Goal: Information Seeking & Learning: Learn about a topic

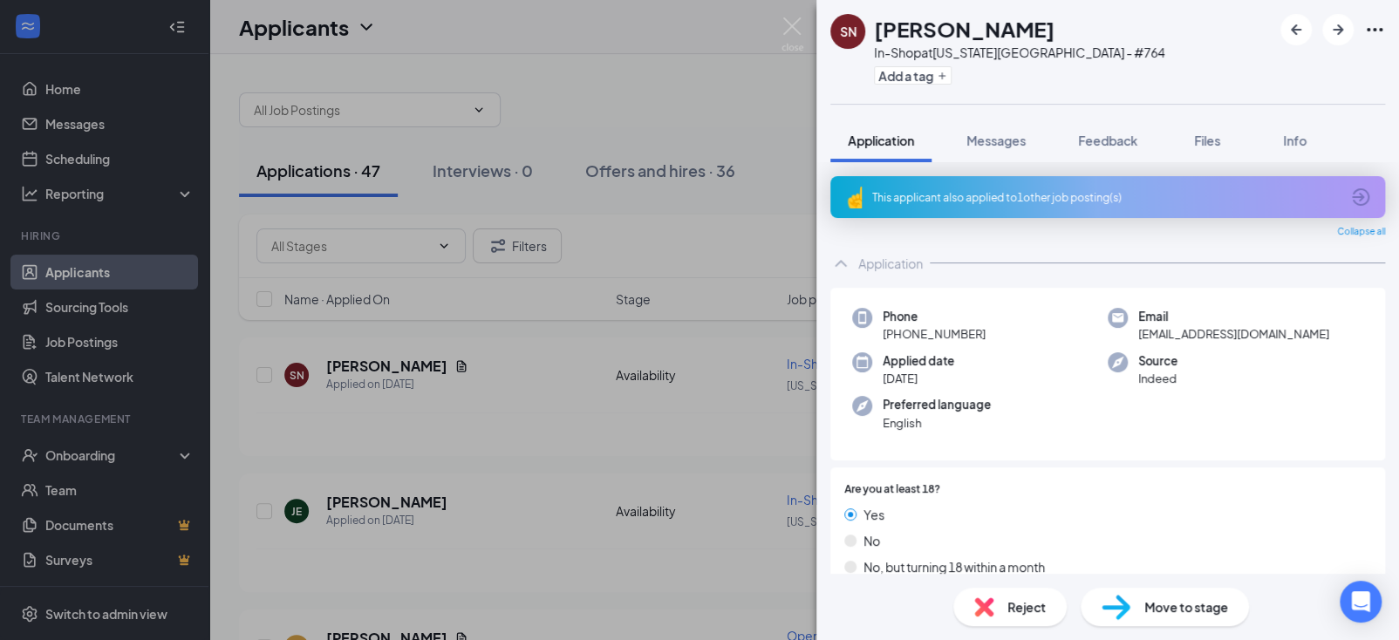
scroll to position [403, 0]
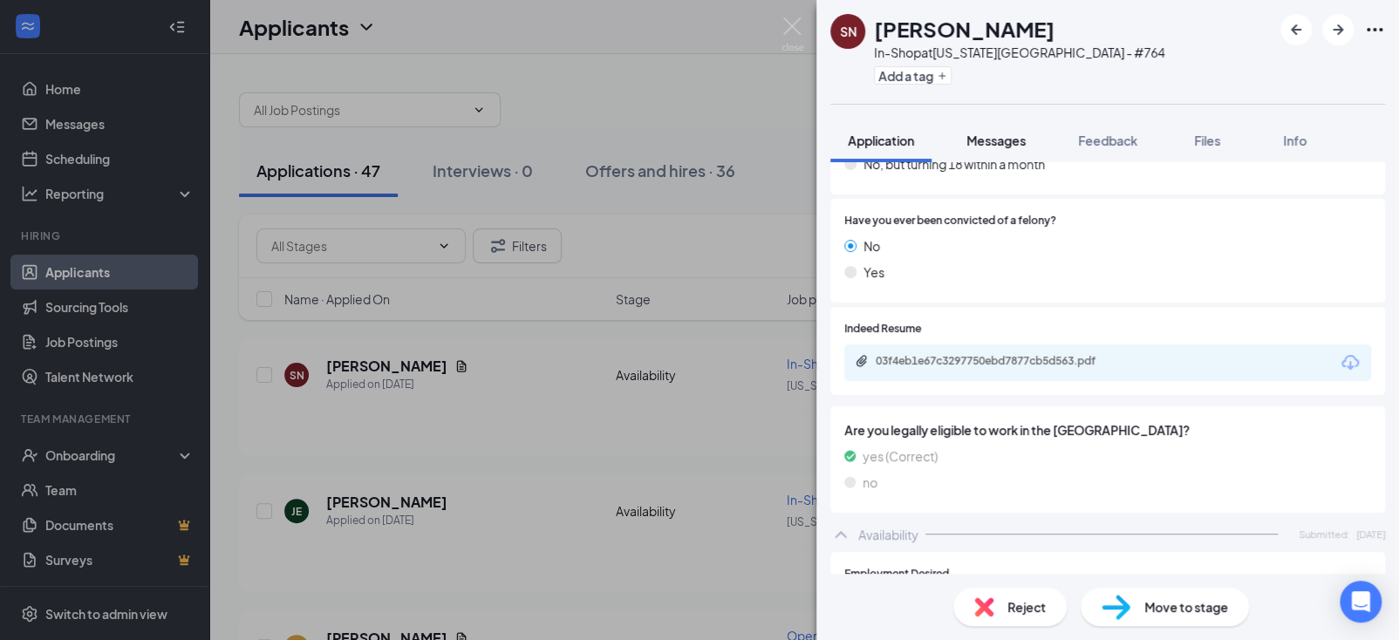
click at [1002, 144] on span "Messages" at bounding box center [995, 141] width 59 height 16
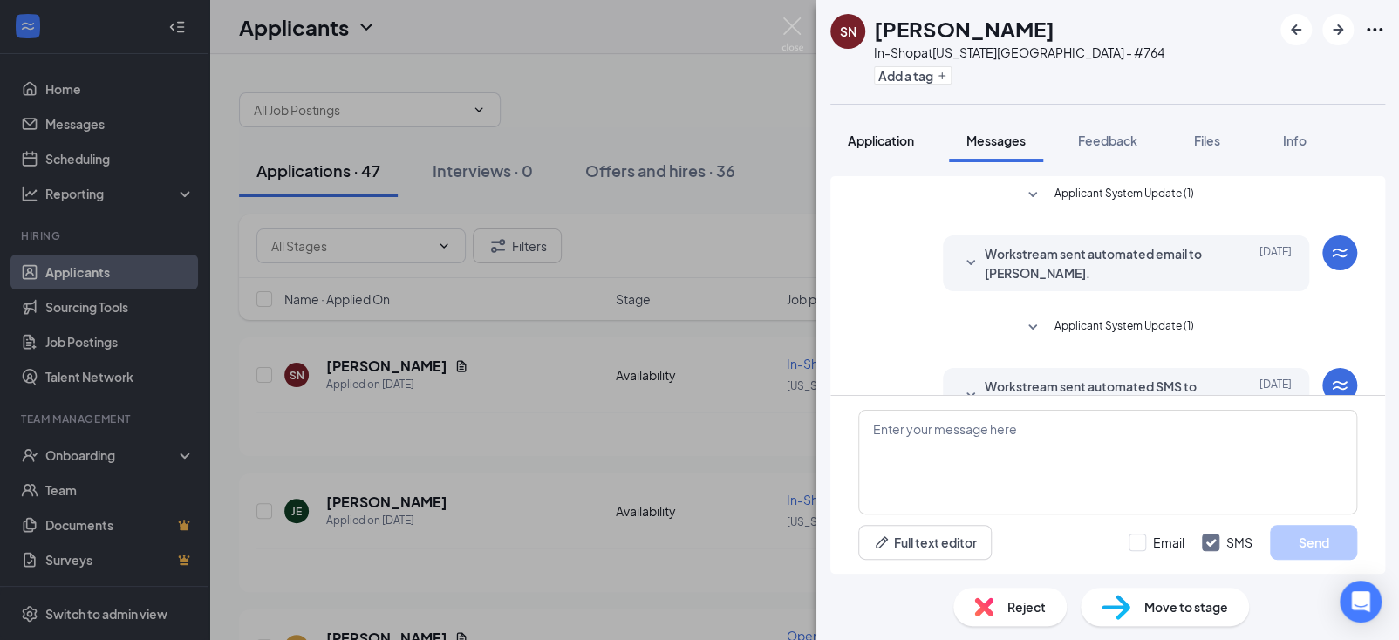
click at [898, 143] on span "Application" at bounding box center [881, 141] width 66 height 16
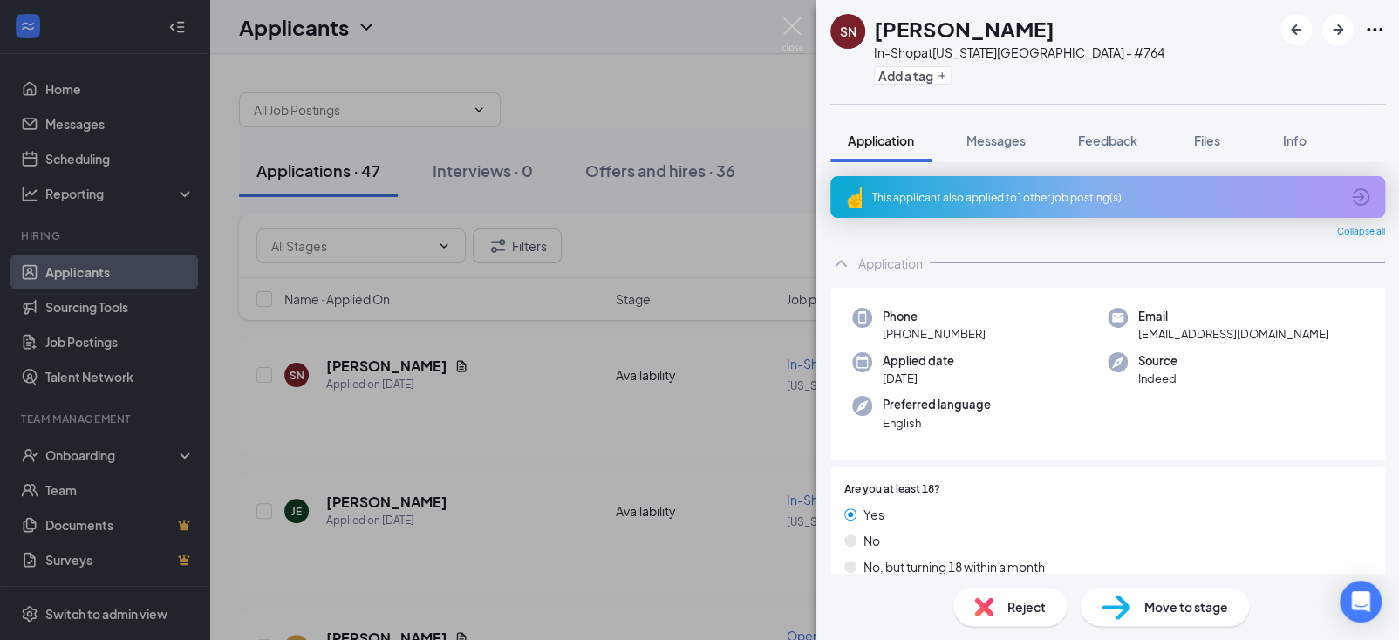
click at [1028, 206] on div "This applicant also applied to 1 other job posting(s)" at bounding box center [1107, 197] width 555 height 42
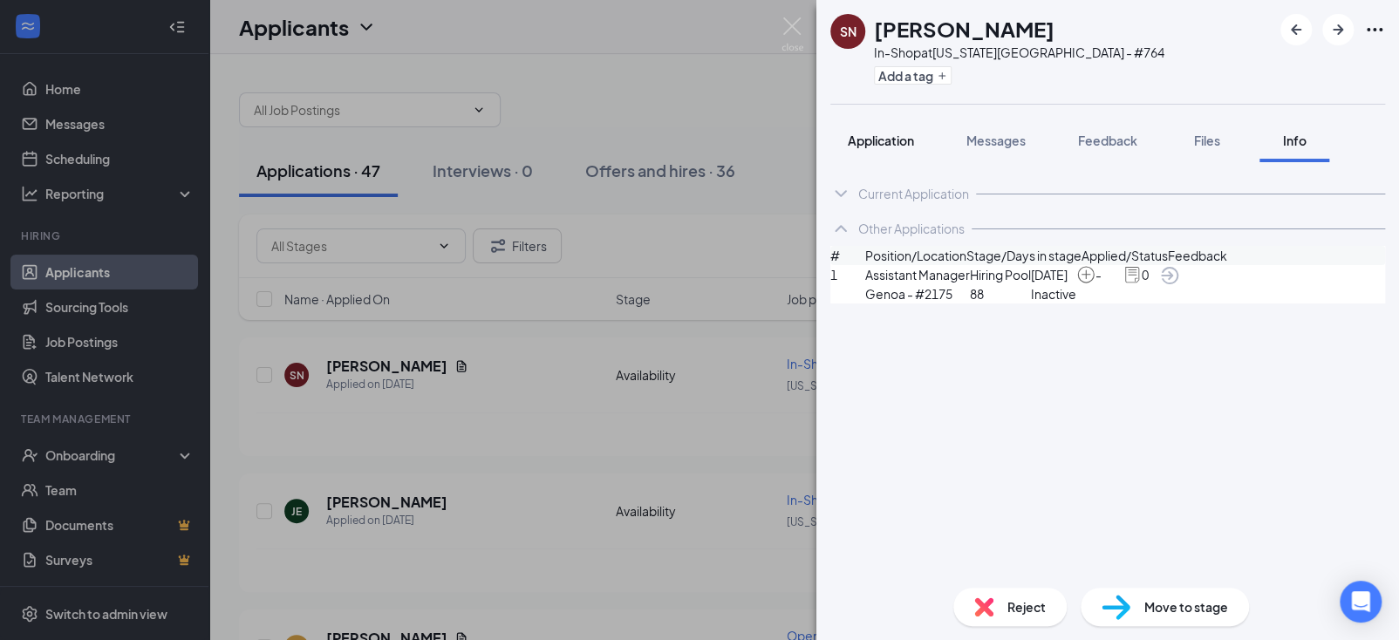
click at [868, 145] on span "Application" at bounding box center [881, 141] width 66 height 16
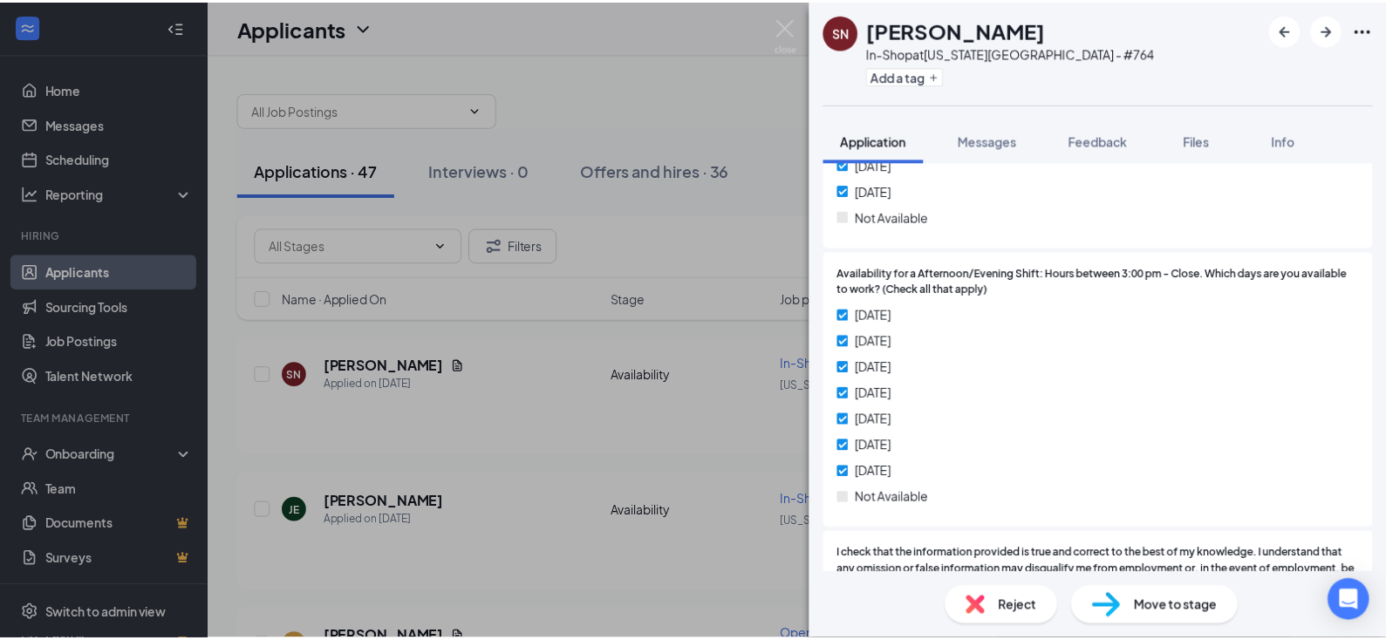
scroll to position [1711, 0]
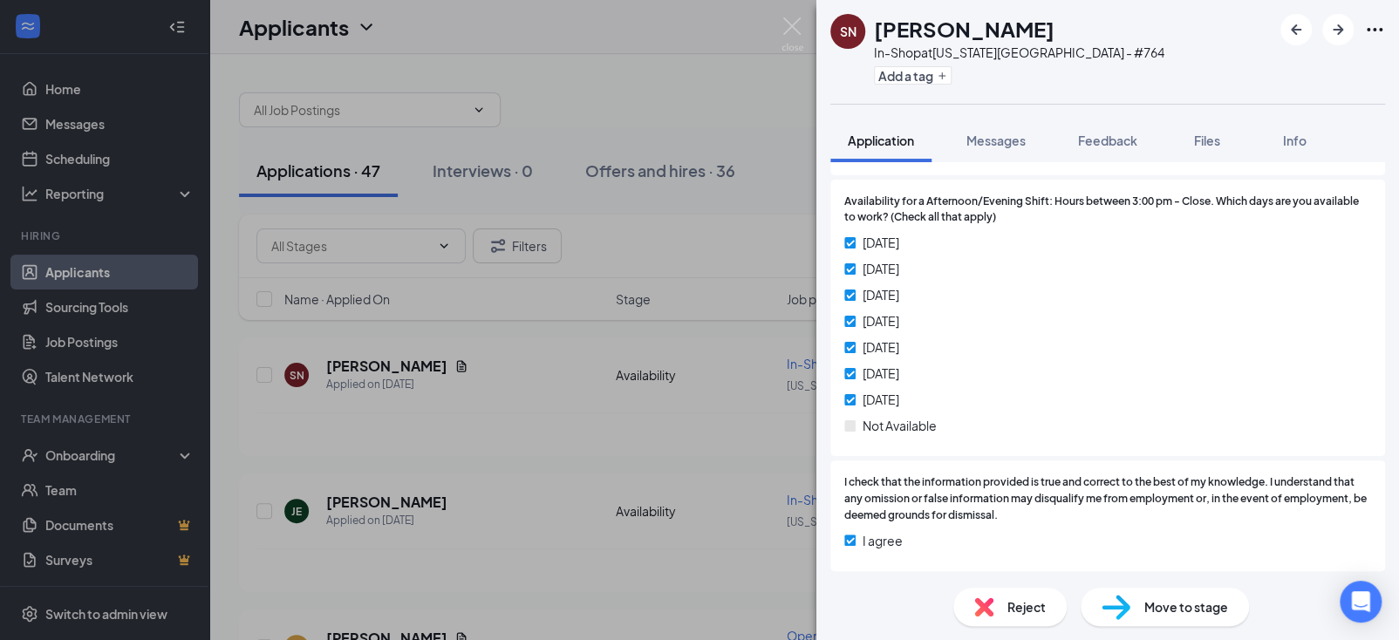
click at [707, 407] on div "SN [PERSON_NAME] In-Shop at [US_STATE][GEOGRAPHIC_DATA] - #764 Add a tag Applic…" at bounding box center [699, 320] width 1399 height 640
